Goal: Task Accomplishment & Management: Use online tool/utility

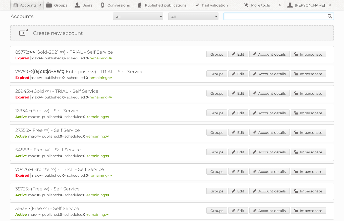
click at [237, 19] on input "text" at bounding box center [278, 17] width 110 height 8
type input "ICT edeka"
click at [326, 13] on input "Search" at bounding box center [330, 17] width 8 height 8
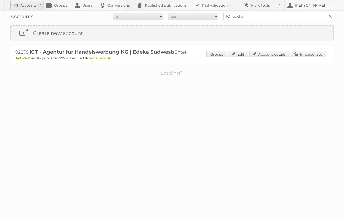
click at [307, 57] on div "Groups Edit Account details Impersonate" at bounding box center [266, 55] width 120 height 8
click at [302, 52] on link "Impersonate" at bounding box center [307, 54] width 35 height 7
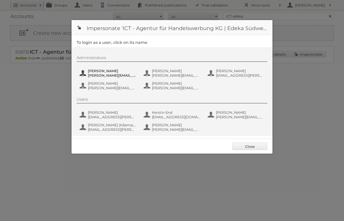
click at [117, 72] on span "Benjamin Discher" at bounding box center [112, 71] width 49 height 5
